Goal: Task Accomplishment & Management: Complete application form

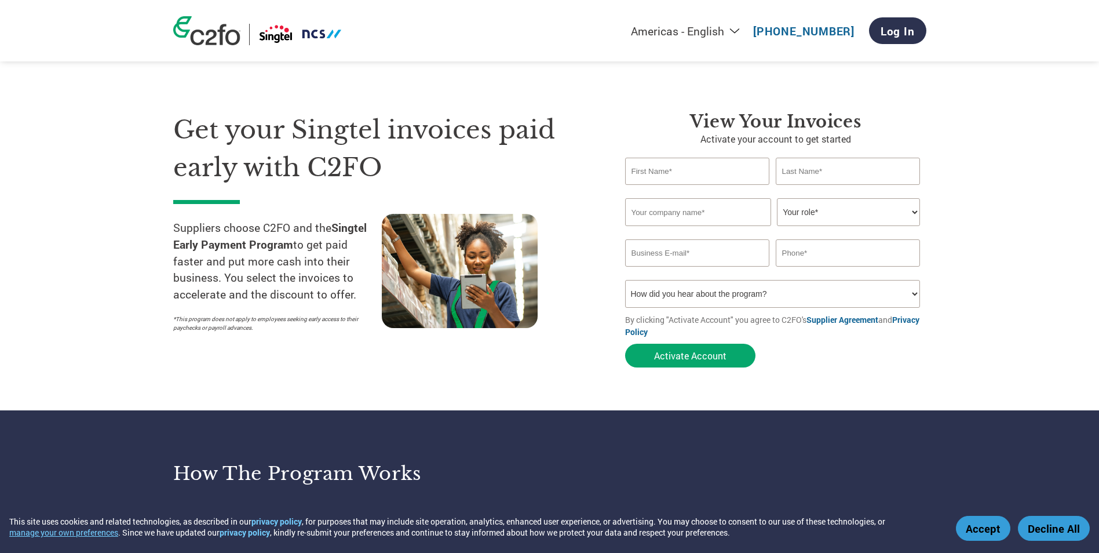
click at [727, 171] on input "text" at bounding box center [697, 171] width 145 height 27
type input "Sharon Yeo"
type input "Scok Mui"
type input "Elsie's Kitchen Catering Services Pte Ltd"
type input "sharon@elsiekitchen.com.sg"
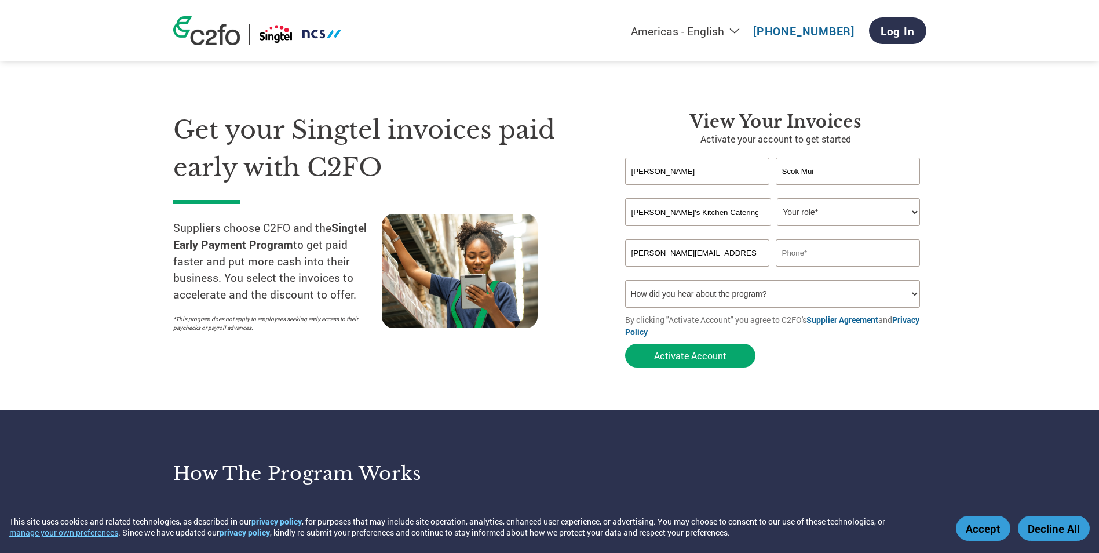
type input "62884457"
click at [704, 220] on input "Elsie's Kitchen Catering Services Pte Ltd" at bounding box center [698, 212] width 146 height 28
click at [917, 212] on select "Your role* CFO Controller Credit Manager Finance Director Treasurer CEO Preside…" at bounding box center [848, 212] width 143 height 28
click at [915, 213] on select "Your role* CFO Controller Credit Manager Finance Director Treasurer CEO Preside…" at bounding box center [848, 212] width 143 height 28
select select "OTHER"
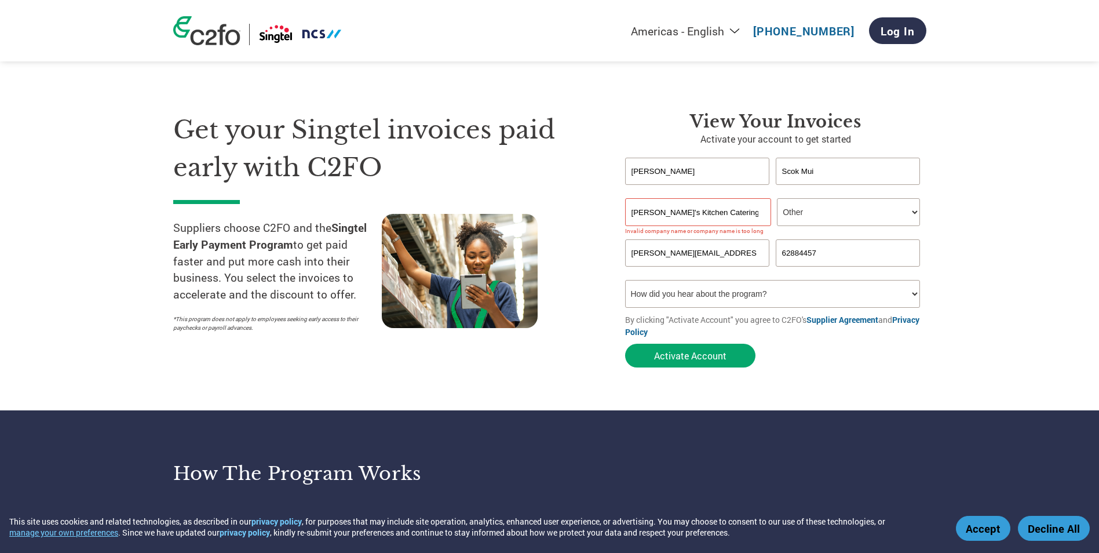
click at [777, 198] on select "Your role* CFO Controller Credit Manager Finance Director Treasurer CEO Preside…" at bounding box center [848, 212] width 143 height 28
click at [912, 291] on select "How did you hear about the program? Received a letter Email Social Media Online…" at bounding box center [772, 294] width 295 height 28
select select "Email"
click at [625, 280] on select "How did you hear about the program? Received a letter Email Social Media Online…" at bounding box center [772, 294] width 295 height 28
click at [705, 220] on input "Elsie's Kitchen Catering Services Pte Ltd" at bounding box center [698, 212] width 146 height 28
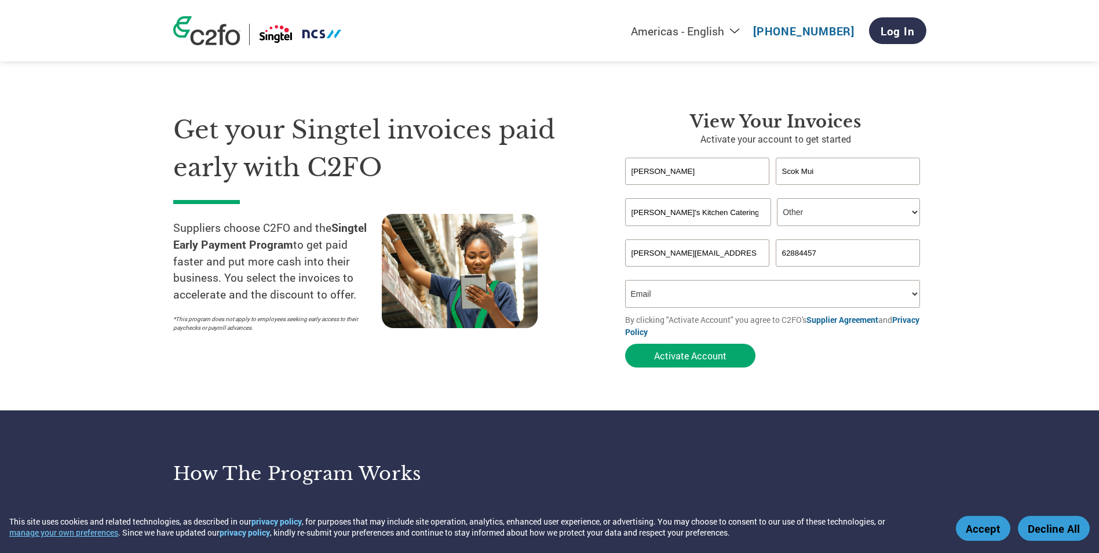
click at [747, 211] on input "Elsie's Kitchen Catering Services Pte Ltd" at bounding box center [698, 212] width 146 height 28
type input "Elsie's Kitchen Catering Services"
click at [832, 361] on form "Sharon Yeo Scok Mui Invalid first name or first name is too long Invalid last n…" at bounding box center [775, 265] width 301 height 215
click at [723, 357] on button "Activate Account" at bounding box center [690, 355] width 130 height 24
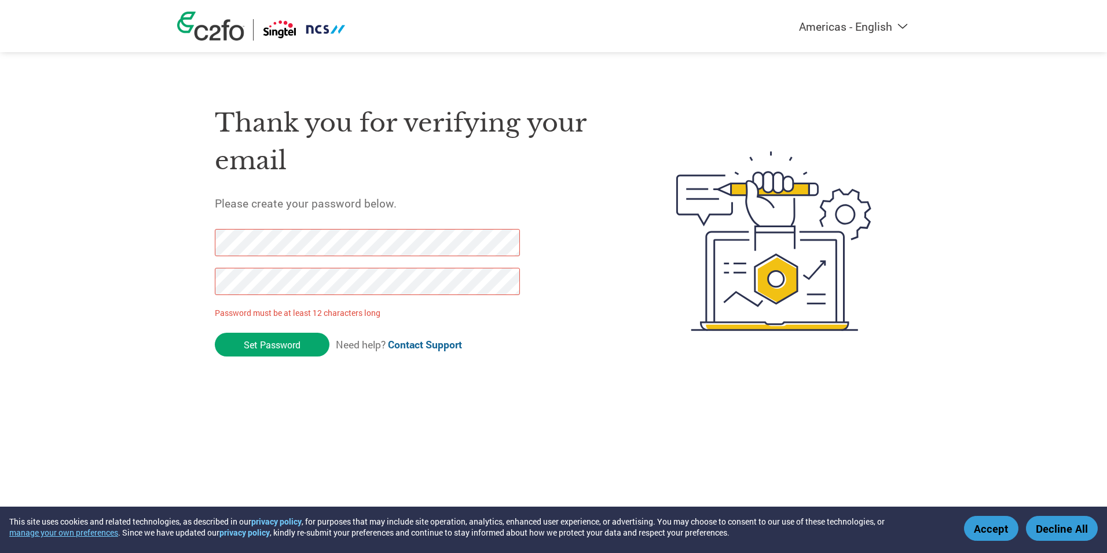
click at [530, 331] on form "Password must be at least 12 characters long Set Password Need help? Contact Su…" at bounding box center [377, 296] width 325 height 134
click at [296, 346] on input "Set Password" at bounding box center [272, 344] width 115 height 24
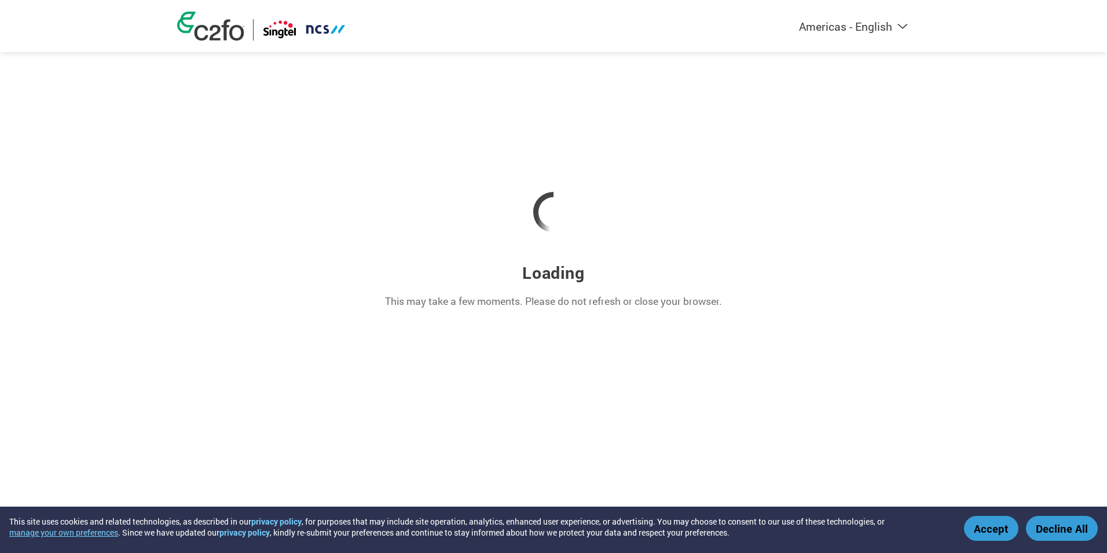
click at [236, 114] on div "Loading This may take a few moments. Please do not refresh or close your browse…" at bounding box center [553, 194] width 753 height 389
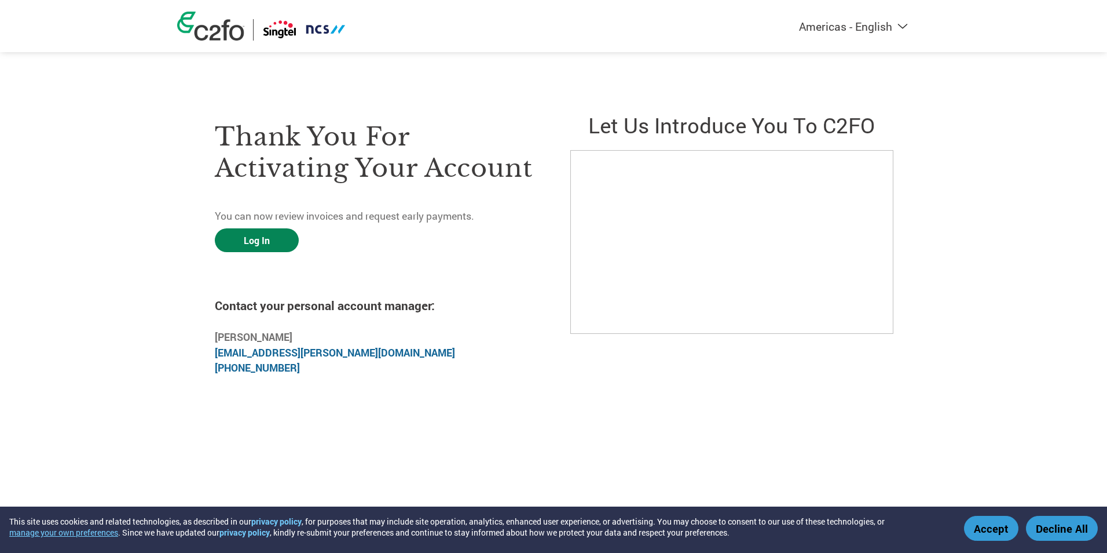
click at [268, 243] on link "Log In" at bounding box center [257, 240] width 84 height 24
